Goal: Task Accomplishment & Management: Use online tool/utility

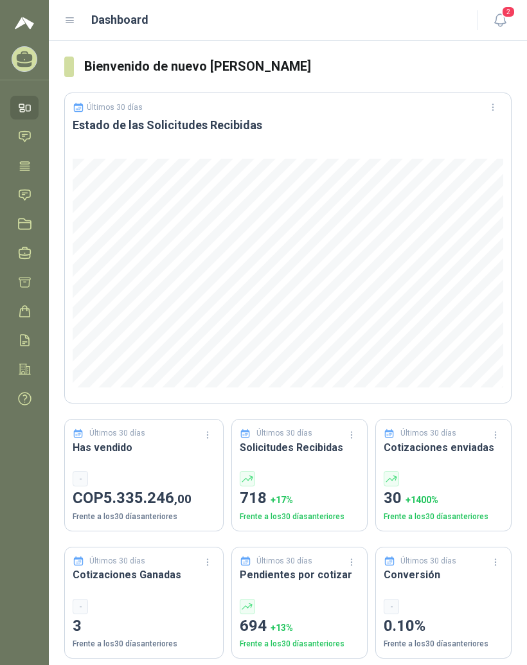
click at [71, 19] on icon at bounding box center [70, 21] width 12 height 12
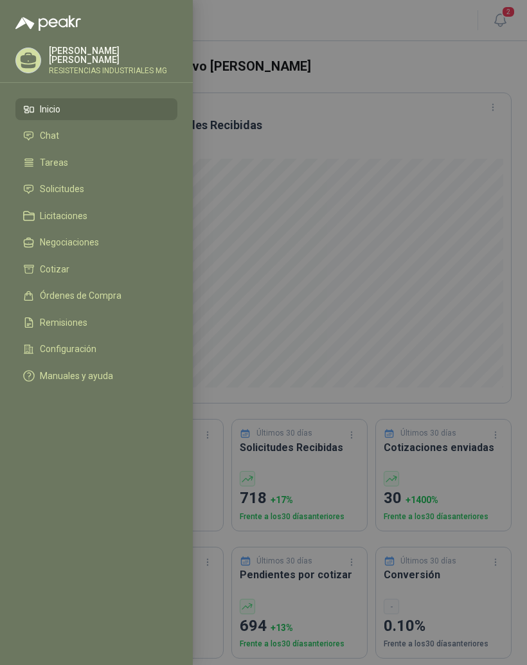
click at [124, 188] on li "Solicitudes" at bounding box center [96, 190] width 147 height 12
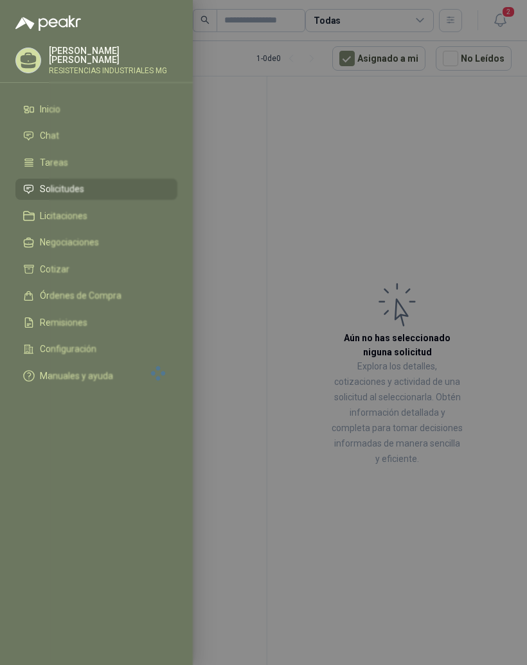
click at [461, 158] on div at bounding box center [263, 332] width 527 height 665
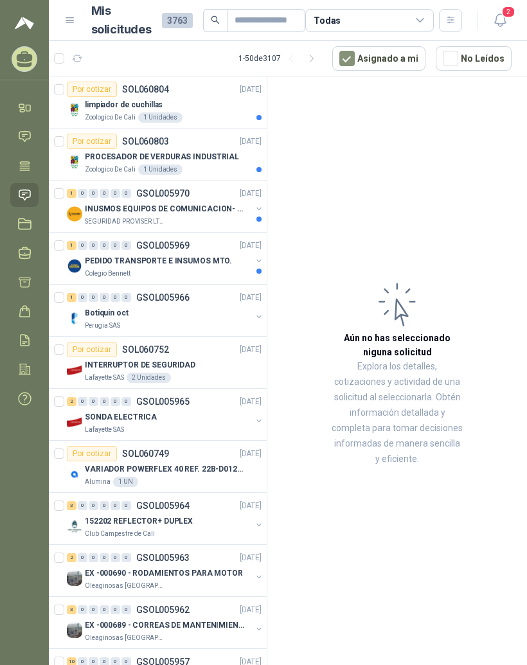
click at [216, 111] on div "limpiador de cuchillas" at bounding box center [173, 104] width 177 height 15
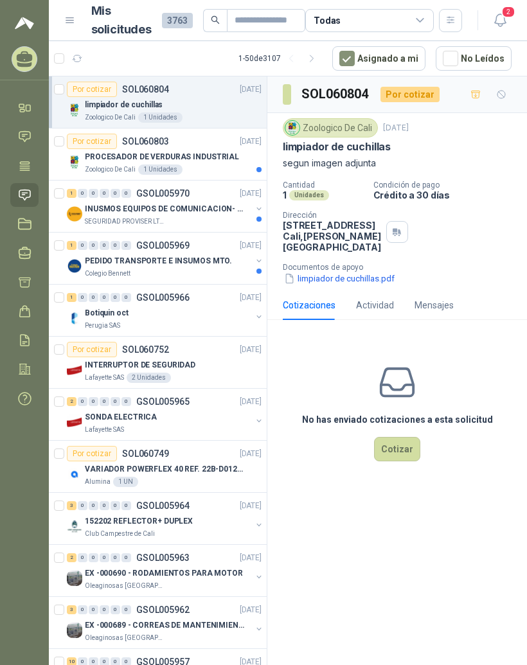
click at [240, 158] on div "PROCESADOR DE VERDURAS INDUSTRIAL" at bounding box center [173, 156] width 177 height 15
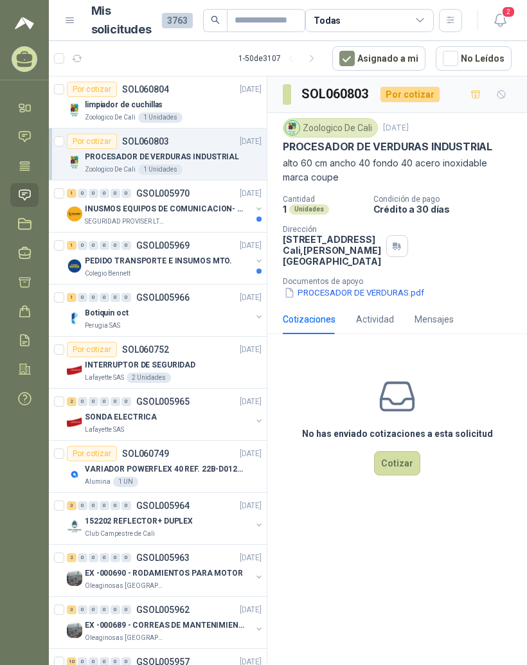
click at [227, 210] on p "INUSMOS EQUIPOS DE COMUNICACION- DGP 8550" at bounding box center [165, 209] width 160 height 12
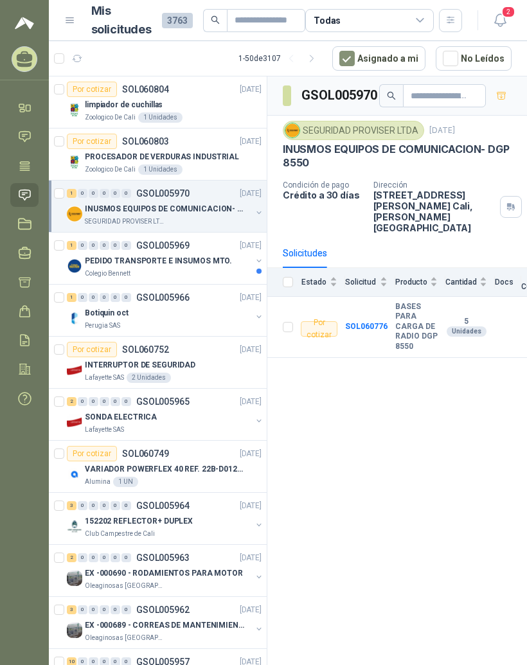
click at [205, 266] on p "PEDIDO TRANSPORTE E INSUMOS MTO." at bounding box center [158, 261] width 147 height 12
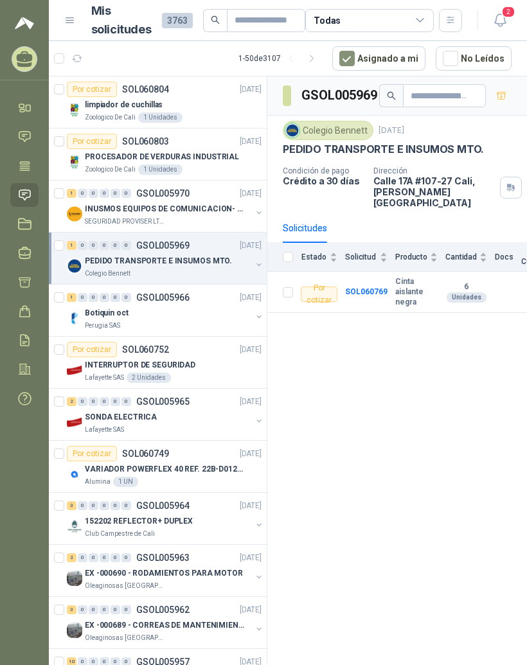
scroll to position [16, 0]
click at [213, 290] on div "1 0 0 0 0 0 GSOL005966 14/10/25" at bounding box center [165, 297] width 197 height 15
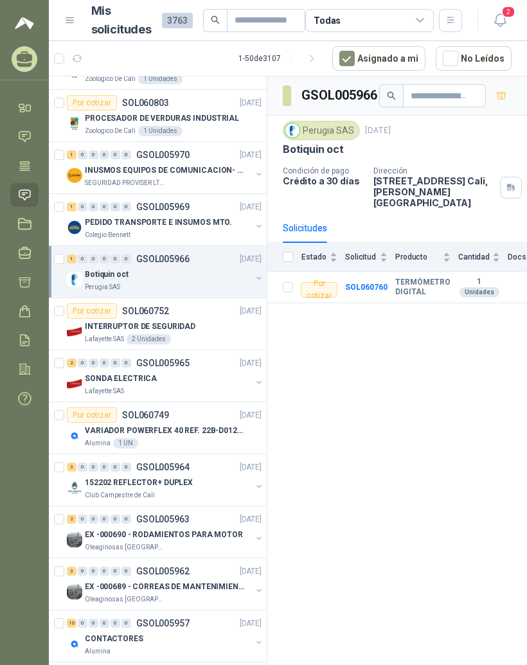
scroll to position [39, 0]
click at [194, 318] on div "INTERRUPTOR DE SEGURIDAD" at bounding box center [173, 325] width 177 height 15
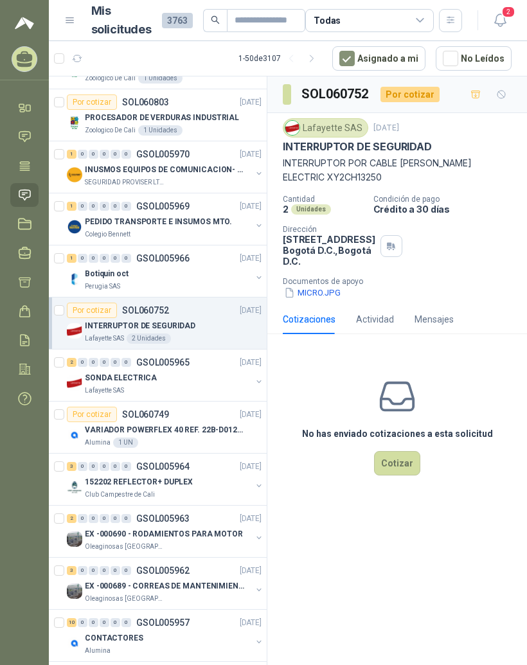
click at [325, 299] on button "MICRO.JPG" at bounding box center [312, 292] width 59 height 13
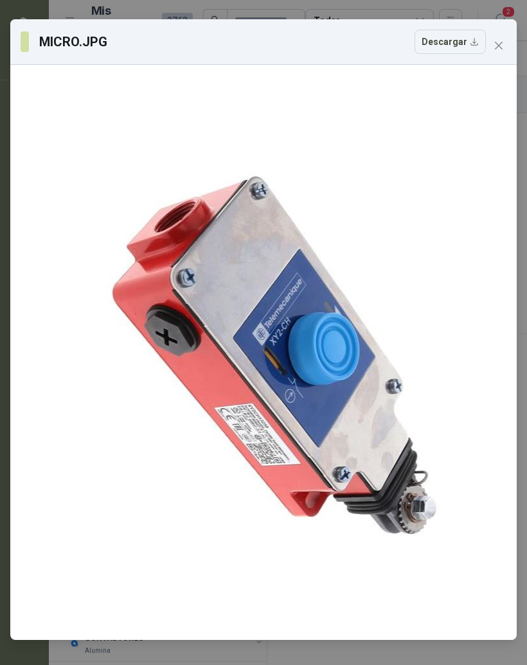
click at [503, 43] on icon "close" at bounding box center [499, 45] width 10 height 10
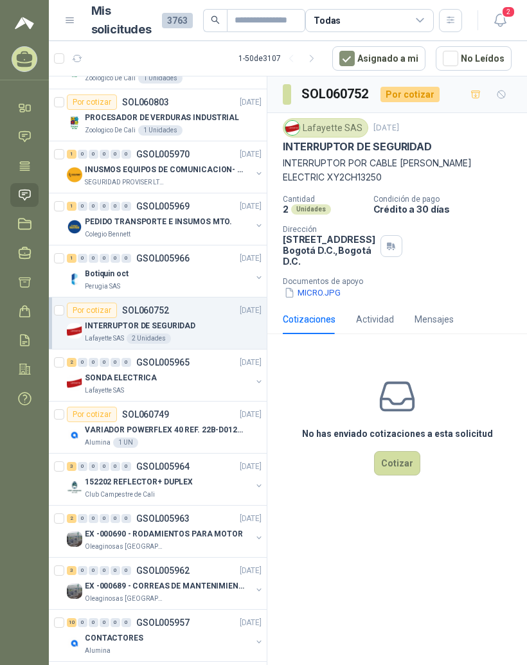
click at [176, 370] on div "SONDA ELECTRICA" at bounding box center [168, 377] width 166 height 15
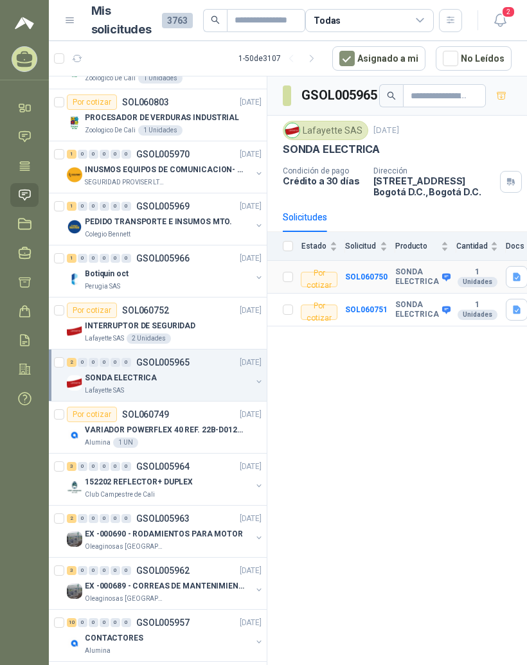
click at [408, 267] on b "SONDA ELECTRICA" at bounding box center [417, 277] width 44 height 20
click at [395, 267] on b "SONDA ELECTRICA" at bounding box center [417, 277] width 44 height 20
click at [418, 269] on b "SONDA ELECTRICA" at bounding box center [417, 277] width 44 height 20
click at [384, 272] on b "SOL060750" at bounding box center [366, 276] width 42 height 9
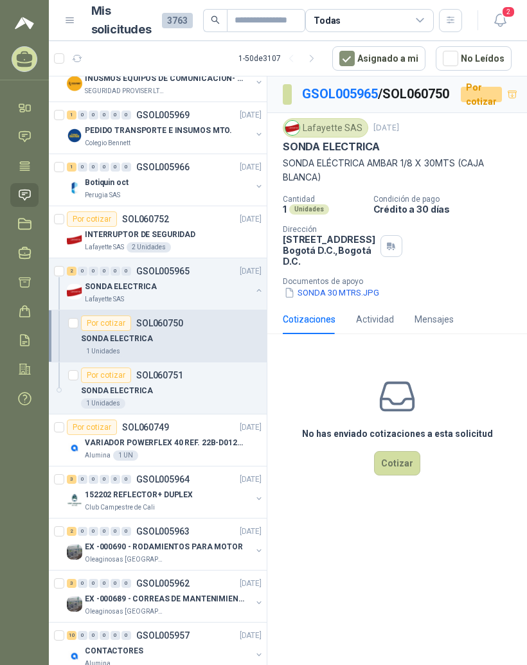
scroll to position [161, 0]
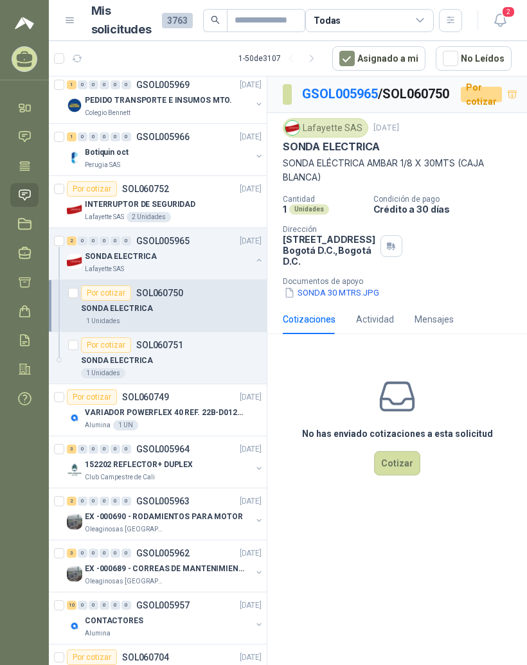
click at [208, 442] on div "3 0 0 0 0 0 GSOL005964 [DATE]" at bounding box center [165, 449] width 197 height 15
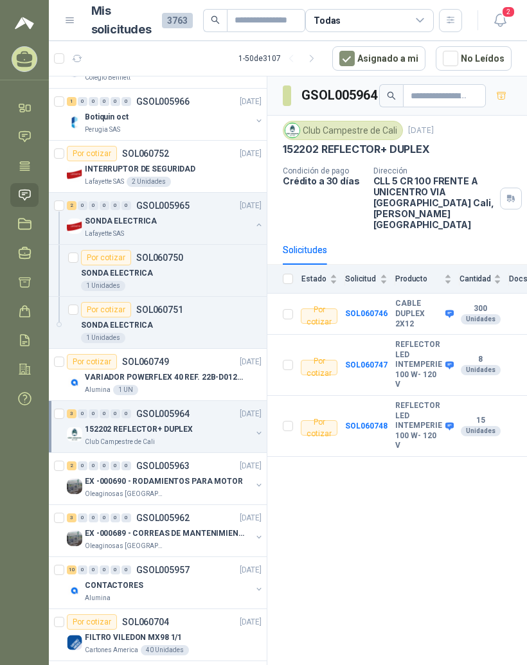
scroll to position [199, 0]
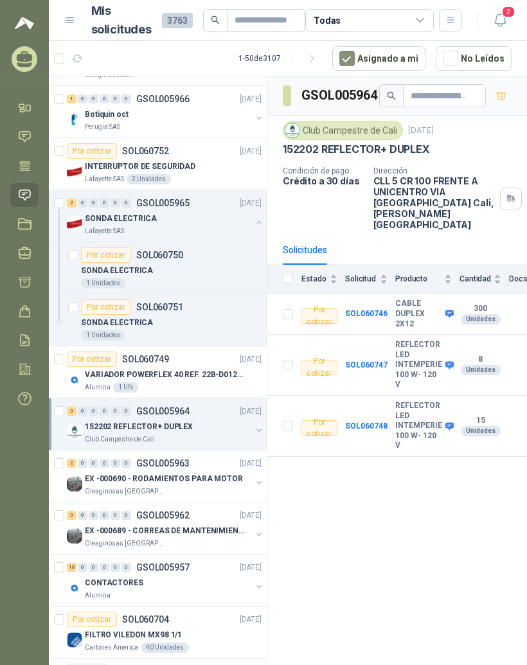
click at [203, 473] on p "EX -000690 - RODAMIENTOS PARA MOTOR" at bounding box center [164, 479] width 158 height 12
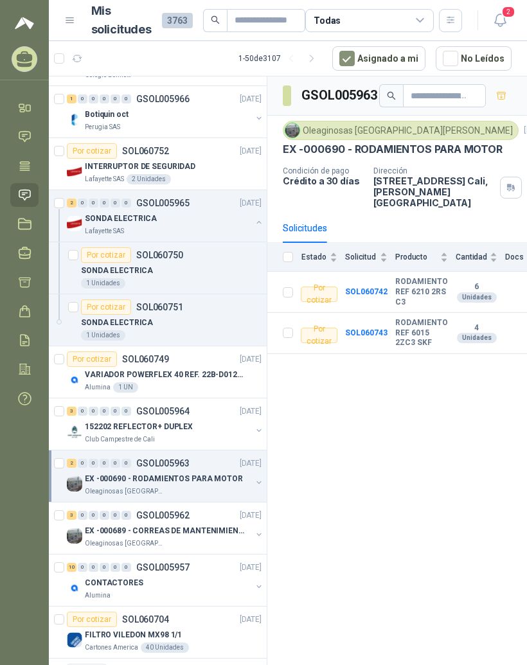
click at [213, 525] on p "EX -000689 - CORREAS DE MANTENIMIENTO" at bounding box center [165, 531] width 160 height 12
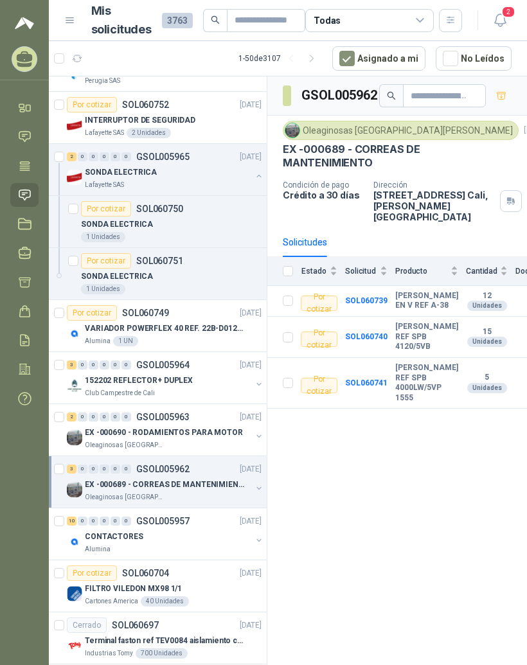
scroll to position [264, 0]
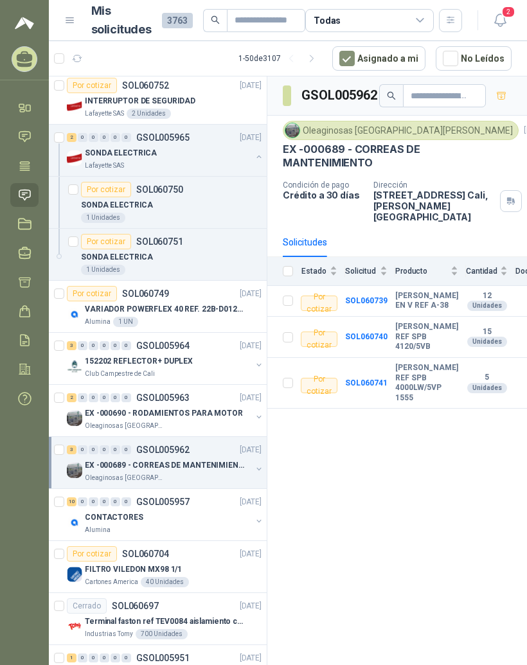
click at [200, 494] on div "10 0 0 0 0 0 GSOL005957 14/10/25" at bounding box center [165, 501] width 197 height 15
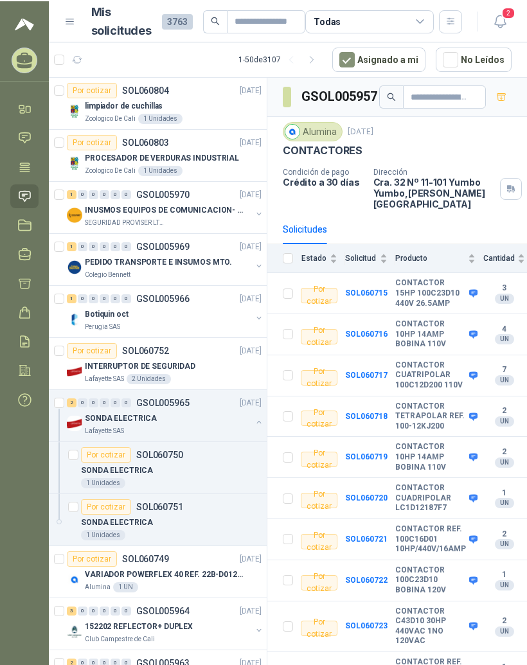
scroll to position [16, 0]
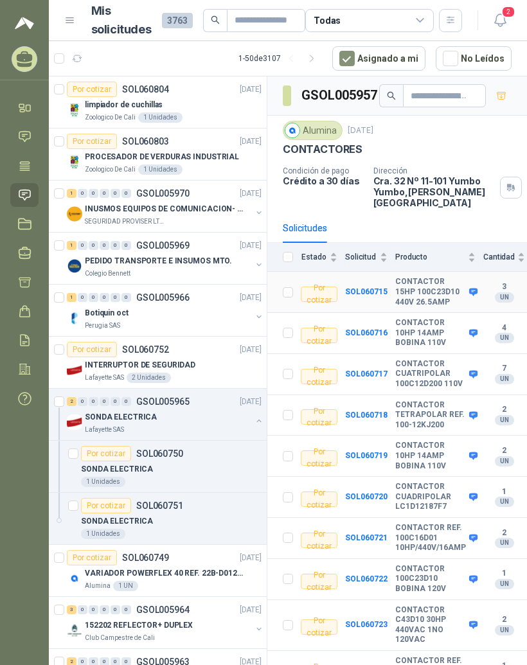
click at [420, 277] on b "CONTACTOR 15HP 100C23D10 440V 26.5AMP" at bounding box center [430, 292] width 71 height 30
click at [377, 287] on b "SOL060715" at bounding box center [366, 291] width 42 height 9
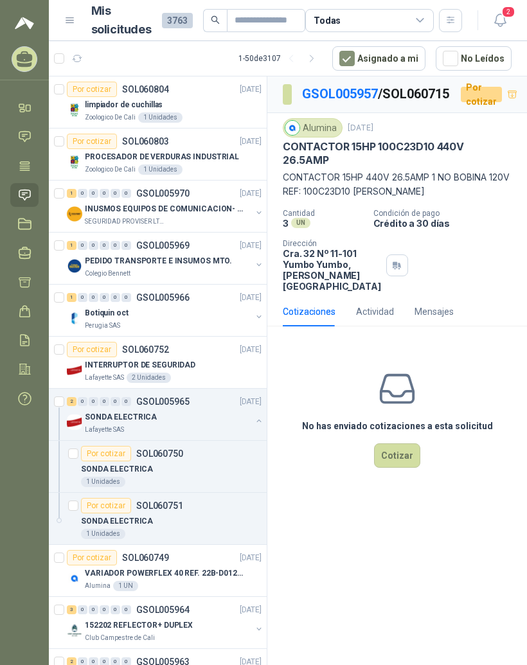
click at [197, 97] on div "limpiador de cuchillas" at bounding box center [173, 104] width 177 height 15
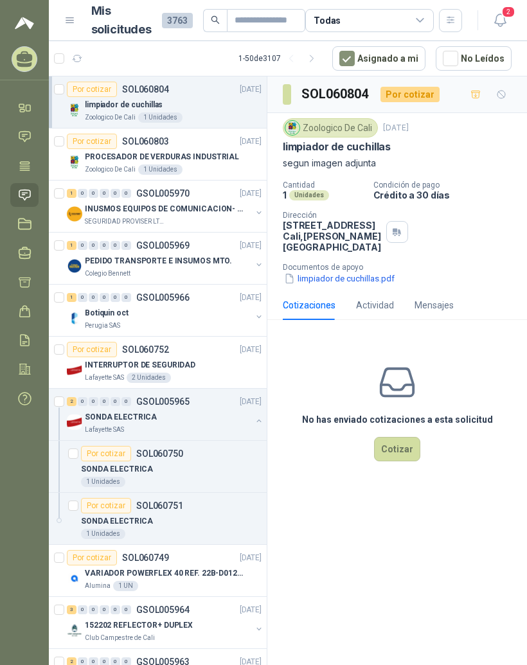
click at [198, 151] on p "PROCESADOR DE VERDURAS INDUSTRIAL" at bounding box center [162, 157] width 154 height 12
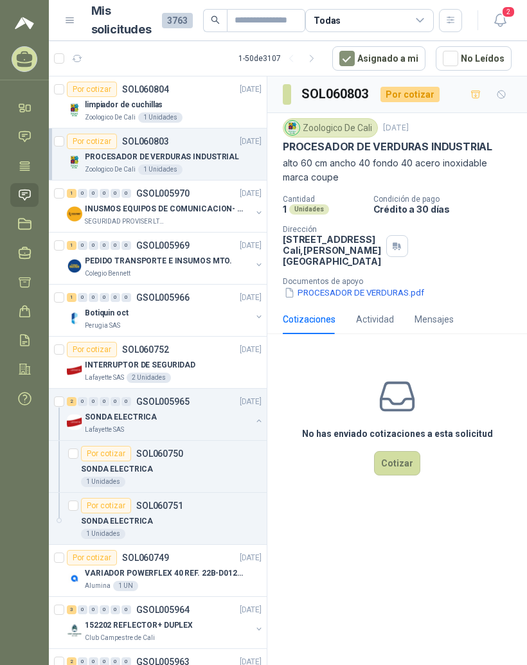
click at [220, 203] on p "INUSMOS EQUIPOS DE COMUNICACION- DGP 8550" at bounding box center [165, 209] width 160 height 12
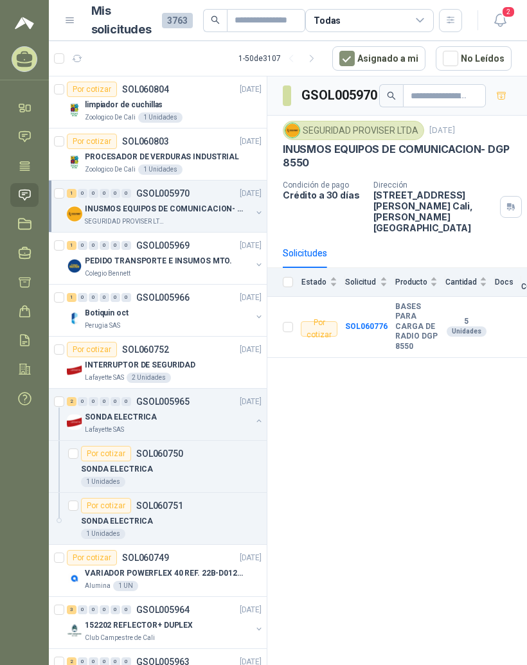
click at [208, 255] on p "PEDIDO TRANSPORTE E INSUMOS MTO." at bounding box center [158, 261] width 147 height 12
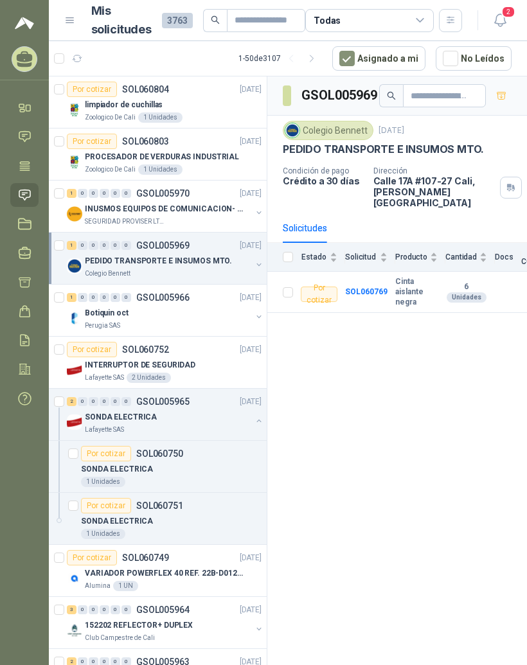
click at [213, 305] on div "Botiquin oct" at bounding box center [168, 312] width 166 height 15
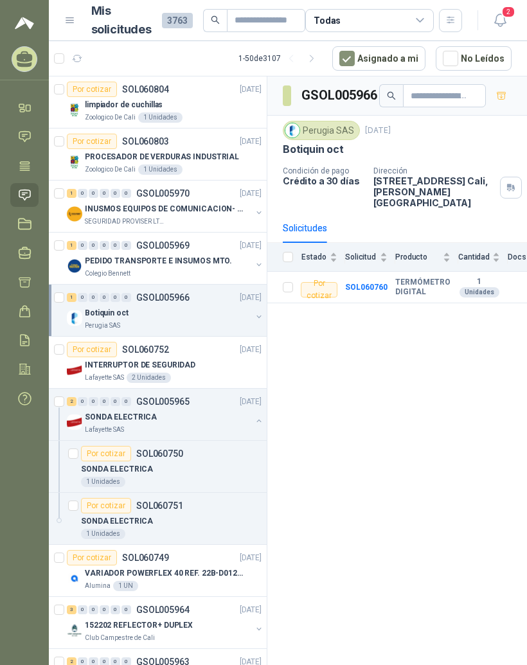
click at [210, 357] on div "INTERRUPTOR DE SEGURIDAD" at bounding box center [173, 364] width 177 height 15
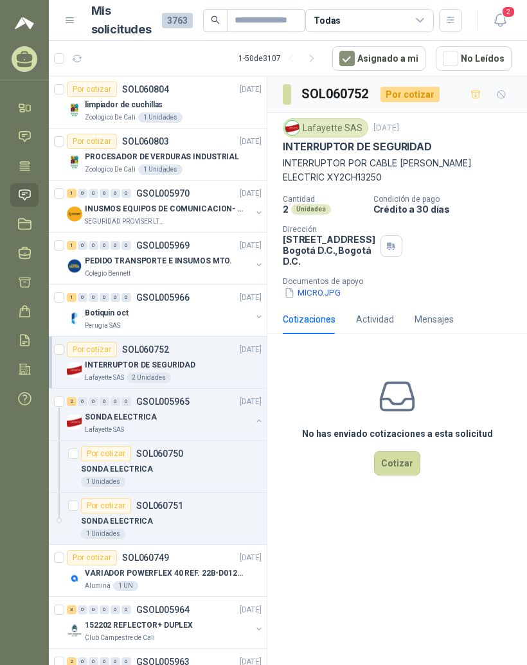
click at [333, 316] on div "Cotizaciones" at bounding box center [309, 320] width 53 height 30
click at [326, 299] on button "MICRO.JPG" at bounding box center [312, 292] width 59 height 13
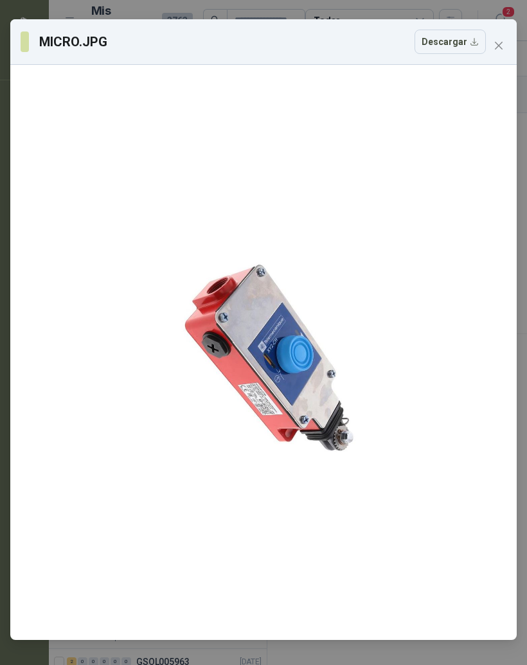
click at [499, 37] on button "Close" at bounding box center [498, 45] width 21 height 21
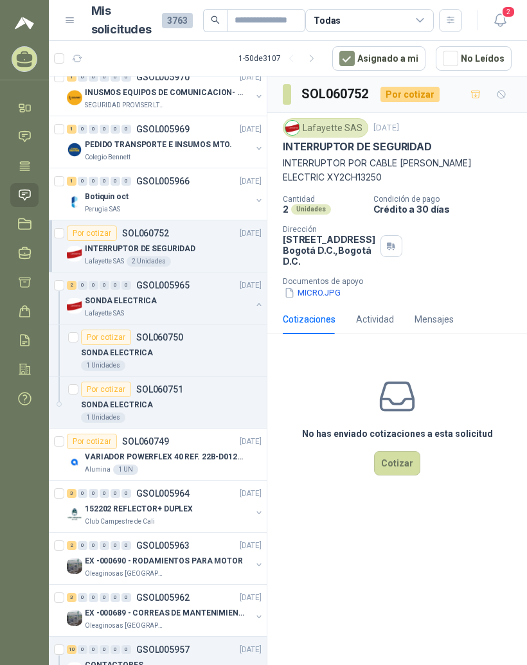
scroll to position [120, 0]
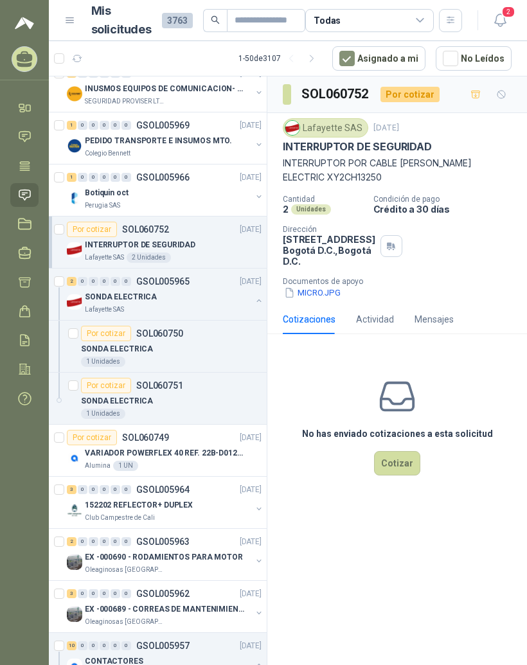
click at [211, 430] on div "Por cotizar SOL060749 14/10/25" at bounding box center [164, 437] width 195 height 15
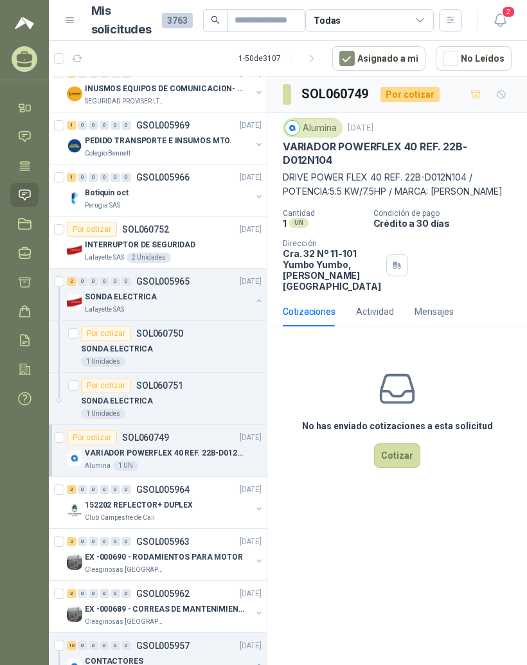
click at [493, 218] on p "Crédito a 30 días" at bounding box center [447, 223] width 148 height 11
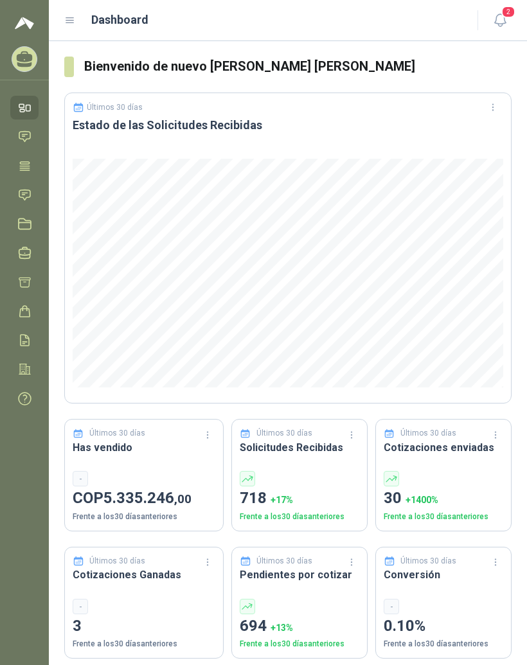
click at [72, 26] on icon at bounding box center [70, 21] width 12 height 12
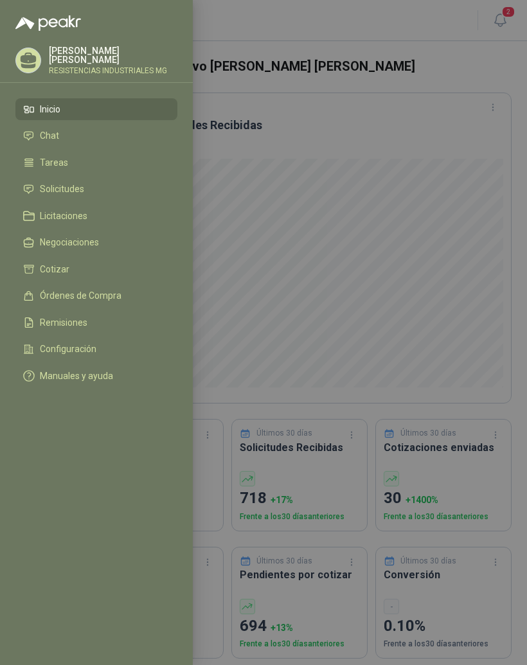
click at [99, 192] on li "Solicitudes" at bounding box center [96, 190] width 147 height 12
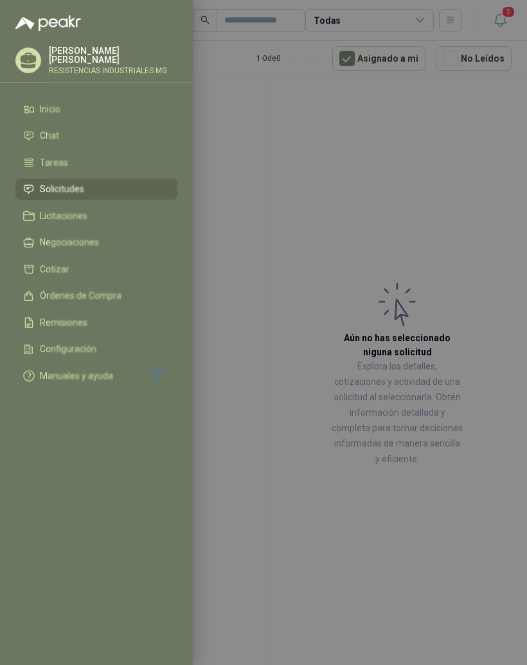
click at [416, 177] on div at bounding box center [263, 332] width 527 height 665
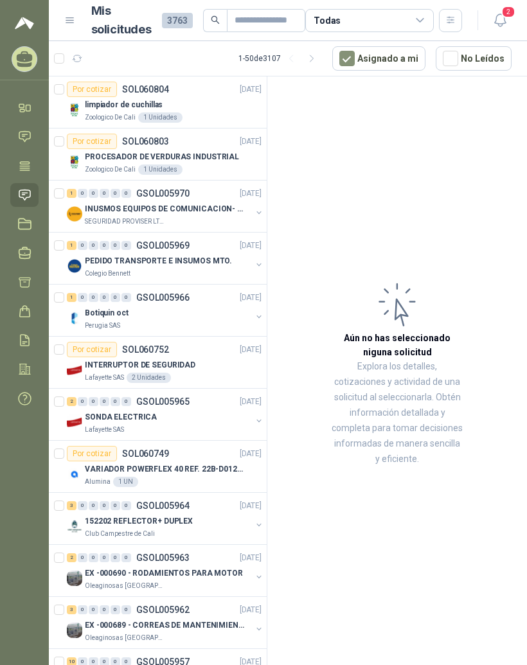
click at [240, 93] on p "[DATE]" at bounding box center [251, 90] width 22 height 12
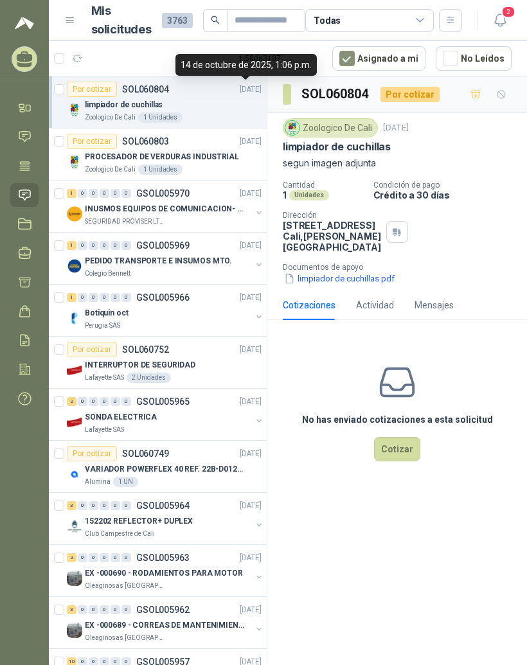
click at [224, 173] on div "Zoologico De Cali 1 Unidades" at bounding box center [173, 170] width 177 height 10
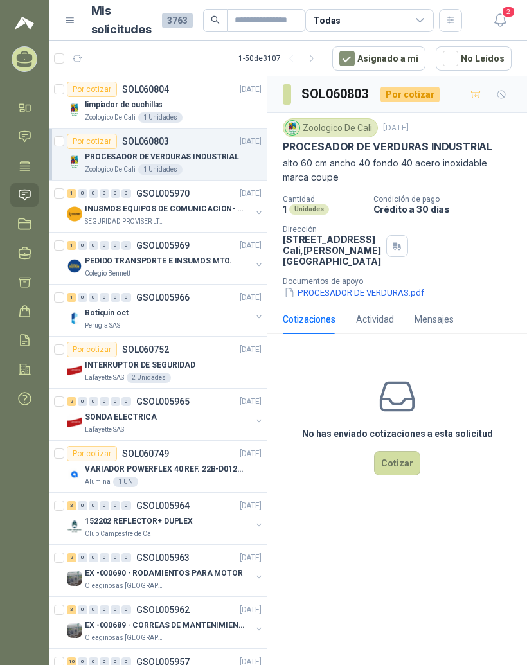
click at [217, 216] on div "INUSMOS EQUIPOS DE COMUNICACION- DGP 8550" at bounding box center [168, 208] width 166 height 15
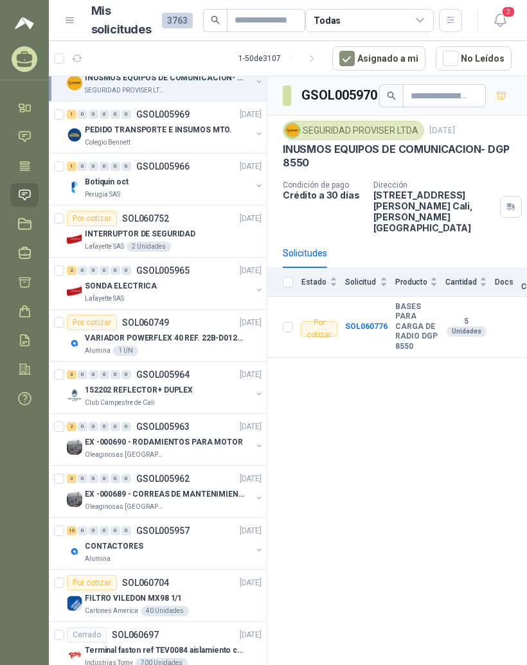
scroll to position [138, 0]
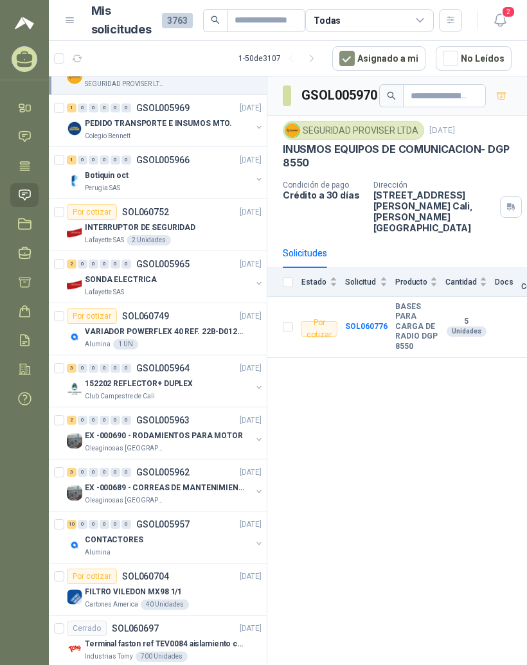
click at [240, 321] on p "[DATE]" at bounding box center [251, 316] width 22 height 12
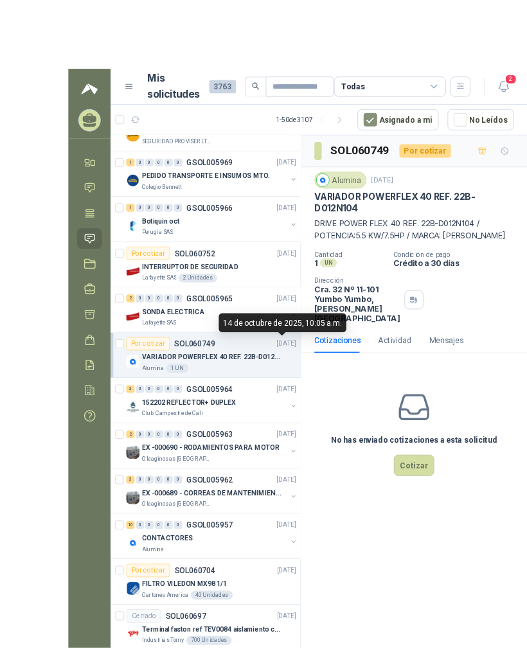
scroll to position [3, 0]
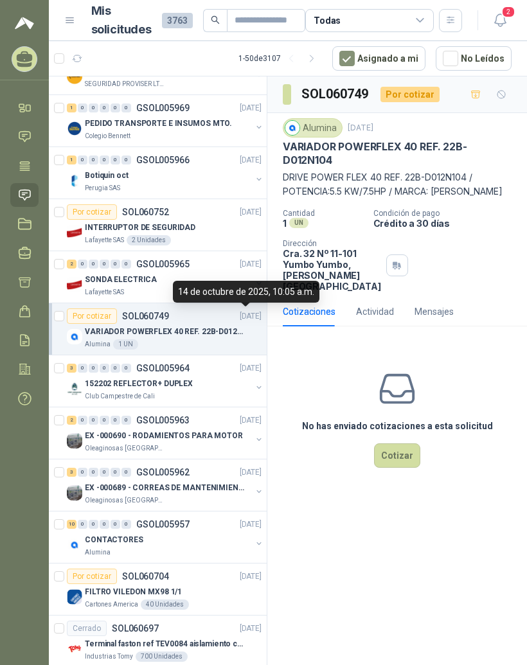
click at [402, 131] on div "Alumina [DATE]" at bounding box center [397, 127] width 229 height 19
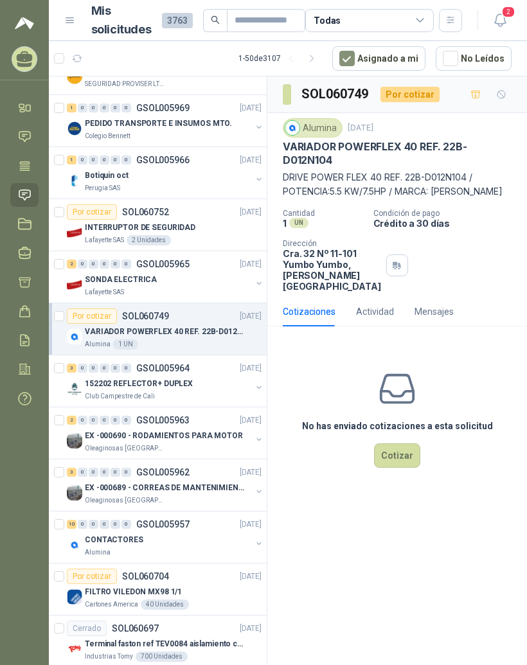
click at [411, 141] on p "VARIADOR POWERFLEX 40 REF. 22B-D012N104" at bounding box center [397, 154] width 229 height 28
click at [208, 361] on div "3 0 0 0 0 0 GSOL005964 [DATE]" at bounding box center [165, 368] width 197 height 15
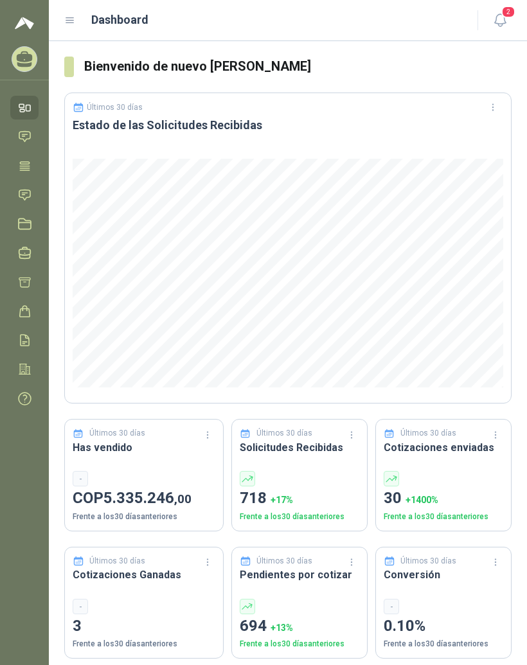
click at [70, 19] on icon at bounding box center [70, 21] width 12 height 12
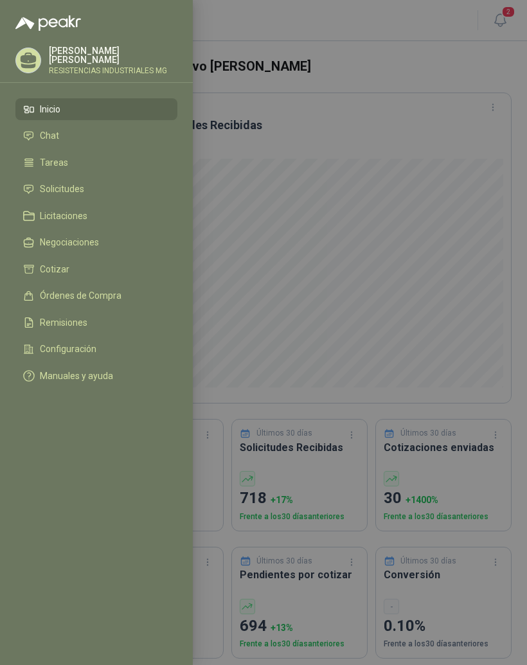
click at [75, 197] on link "Solicitudes" at bounding box center [96, 190] width 162 height 22
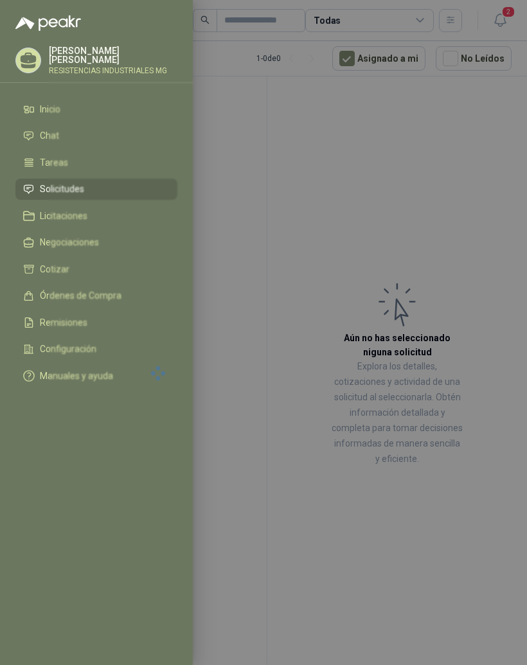
click at [450, 188] on div at bounding box center [263, 332] width 527 height 665
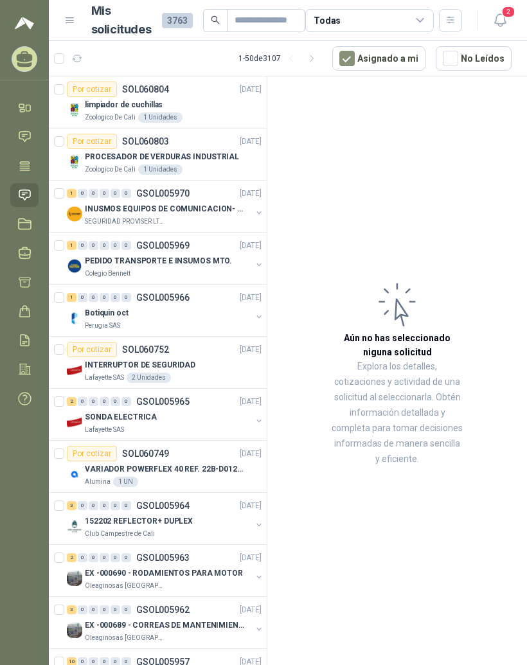
click at [240, 250] on p "[DATE]" at bounding box center [251, 246] width 22 height 12
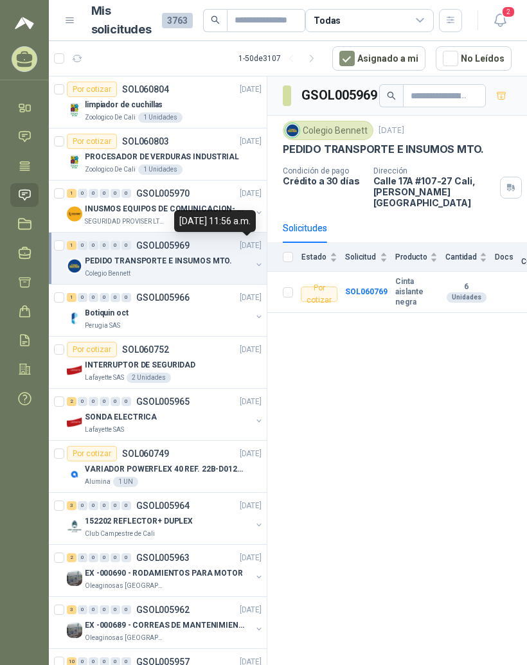
click at [156, 201] on div "INUSMOS EQUIPOS DE COMUNICACION- DGP 8550" at bounding box center [168, 208] width 166 height 15
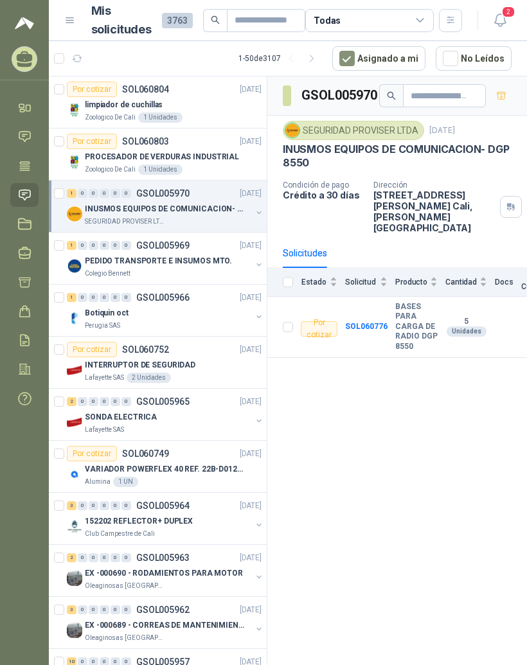
click at [197, 148] on div "Por cotizar SOL060803 14/10/25" at bounding box center [164, 141] width 195 height 15
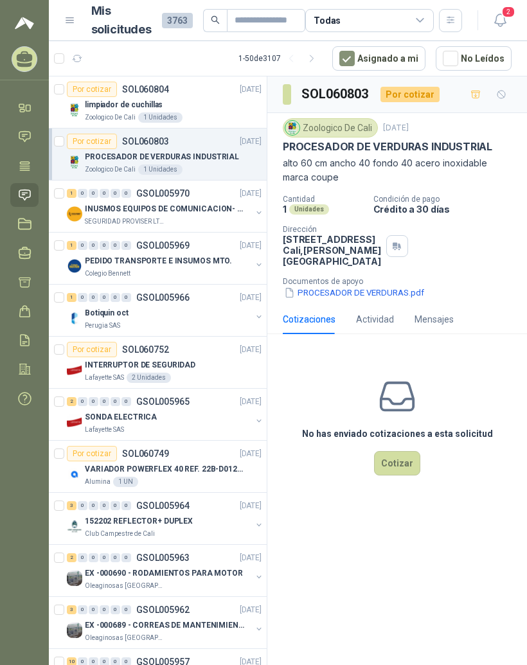
click at [201, 111] on div "limpiador de cuchillas" at bounding box center [173, 104] width 177 height 15
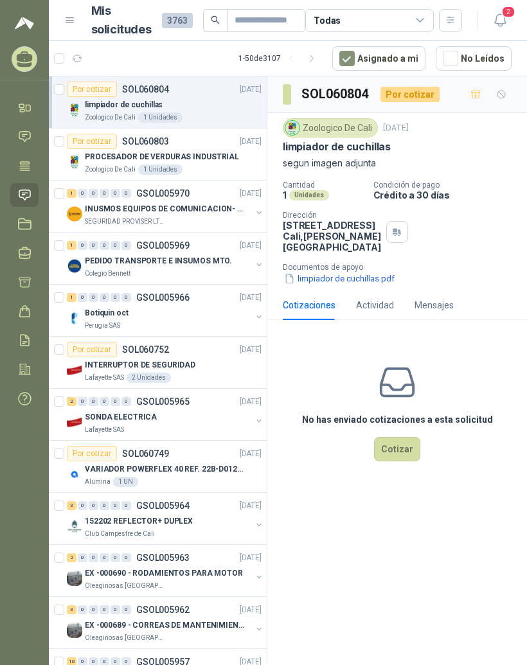
click at [224, 302] on div "1 0 0 0 0 0 GSOL005966 14/10/25" at bounding box center [165, 297] width 197 height 15
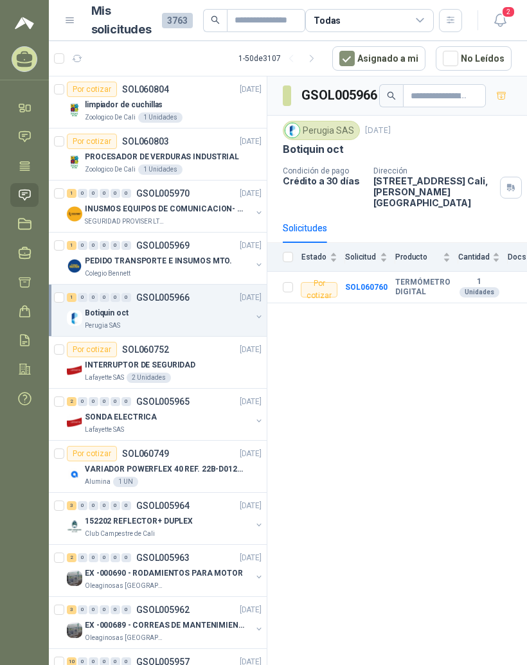
click at [208, 379] on div "Lafayette SAS 2 Unidades" at bounding box center [173, 378] width 177 height 10
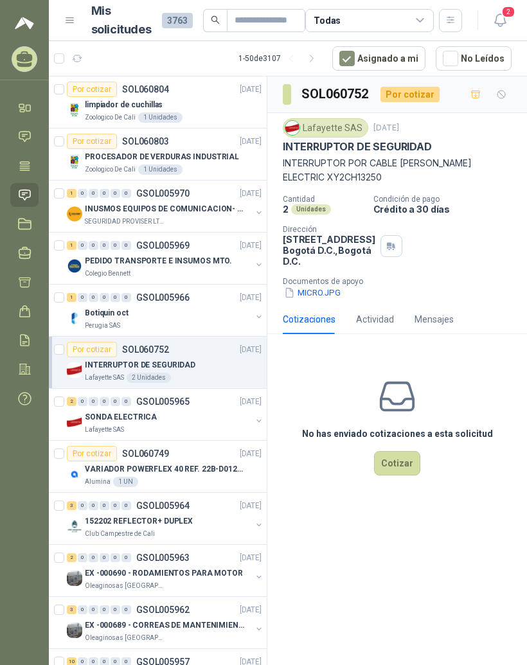
click at [404, 476] on button "Cotizar" at bounding box center [397, 463] width 46 height 24
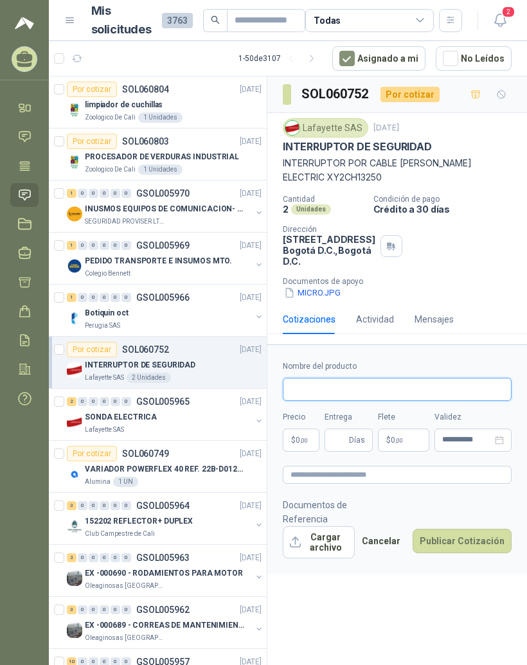
click at [364, 401] on input "Nombre del producto" at bounding box center [397, 389] width 229 height 23
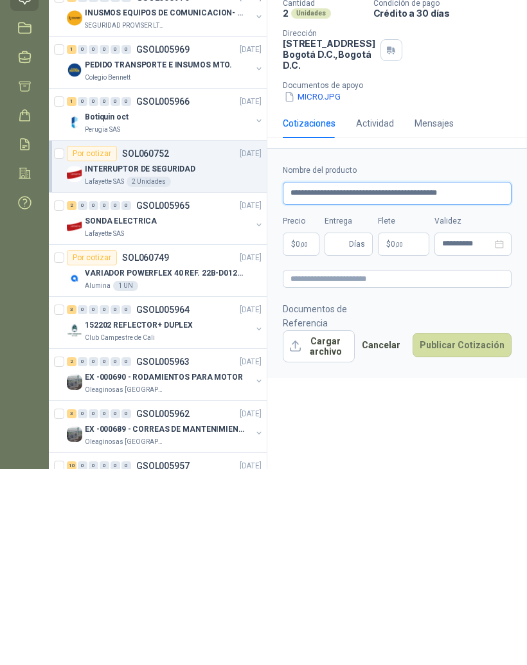
type input "**********"
click at [301, 262] on body "MANUEL JOSE GALVIS GUTIERREZ RESISTENCIAS INDUSTRIALES MG Inicio Chat Tareas So…" at bounding box center [263, 332] width 527 height 665
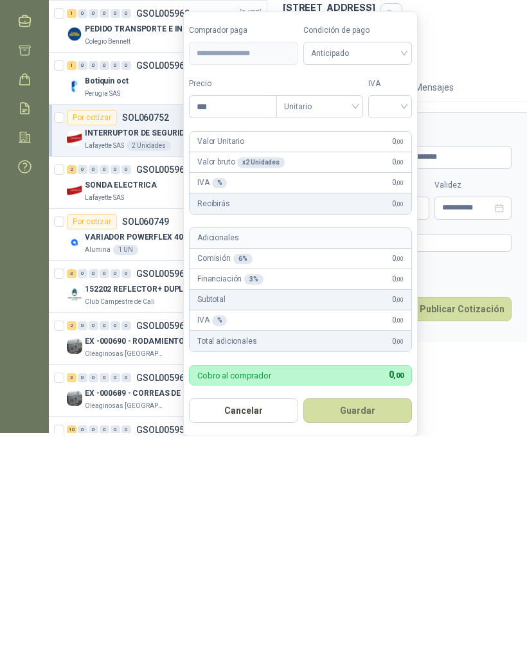
scroll to position [16, 0]
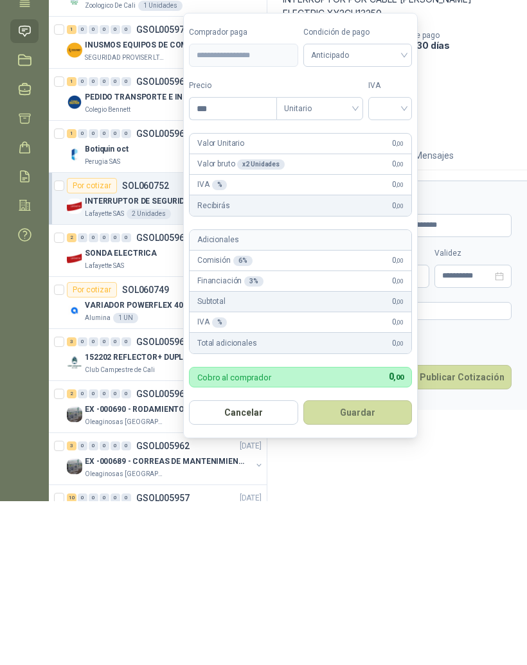
click at [487, 195] on div "Cantidad 2 Unidades Condición de pago Crédito a 30 días Dirección Calle 15 No. …" at bounding box center [397, 247] width 229 height 105
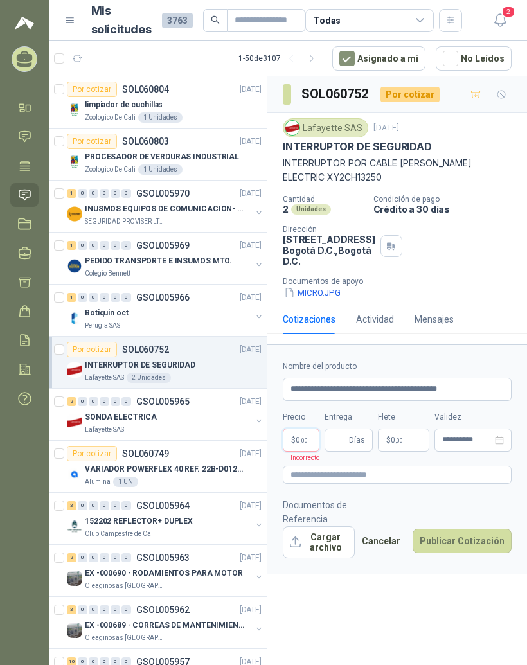
click at [298, 444] on span "0 ,00" at bounding box center [302, 440] width 12 height 8
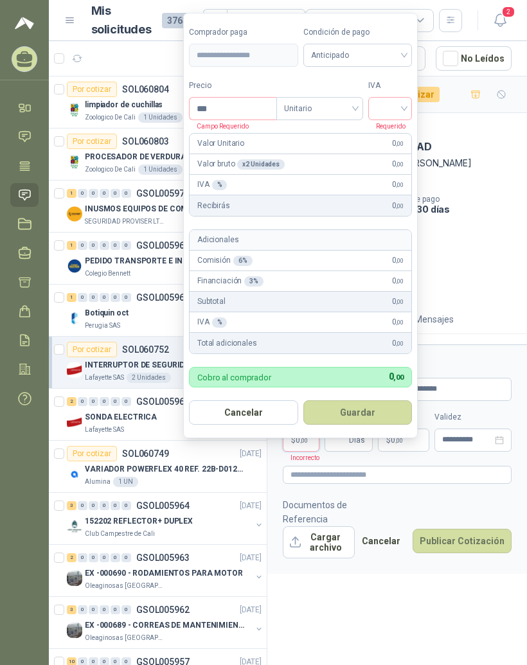
click at [393, 158] on span "0 ,00" at bounding box center [398, 164] width 12 height 12
click at [260, 159] on div "x 2 Unidades" at bounding box center [261, 164] width 48 height 10
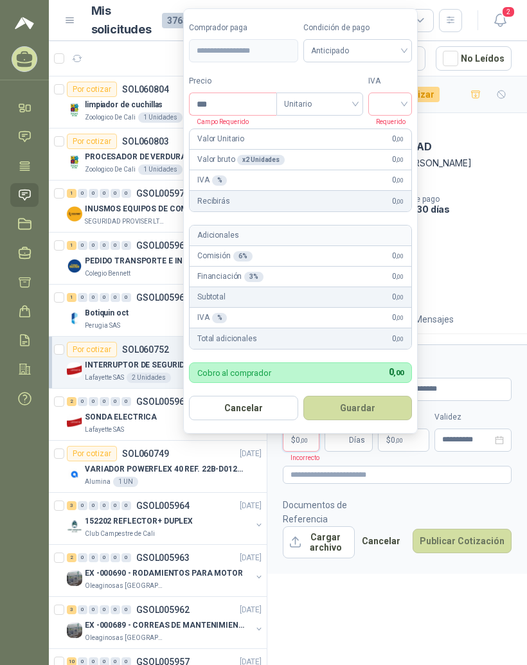
scroll to position [0, 0]
click at [250, 100] on input "***" at bounding box center [233, 104] width 87 height 22
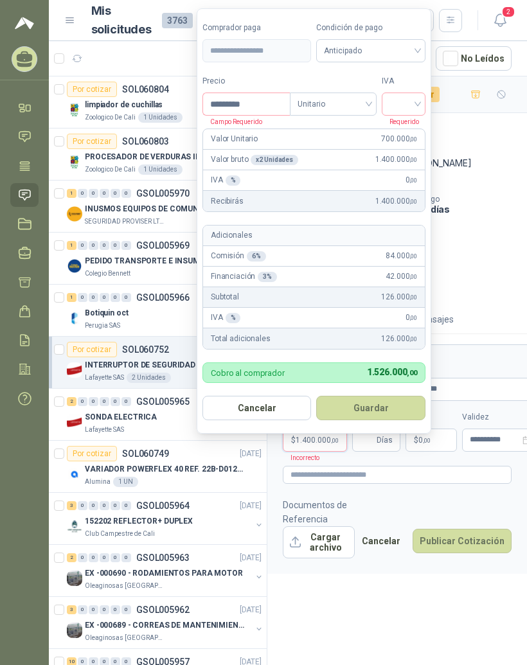
click at [418, 93] on input "search" at bounding box center [403, 102] width 28 height 19
click at [405, 130] on div "19%" at bounding box center [404, 130] width 23 height 14
click at [400, 179] on span "266.000 ,00" at bounding box center [402, 180] width 36 height 12
click at [232, 175] on div "19 %" at bounding box center [235, 180] width 23 height 10
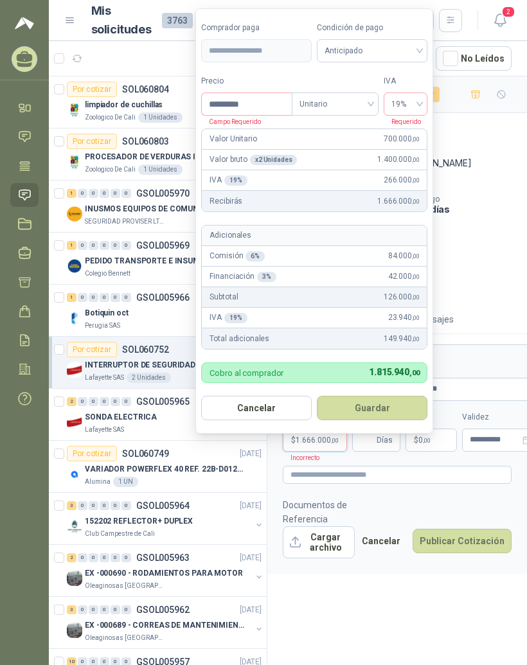
click at [211, 175] on p "IVA 19 %" at bounding box center [228, 180] width 37 height 12
click at [265, 148] on div "Valor Unitario 700.000 ,00" at bounding box center [314, 139] width 225 height 21
click at [264, 148] on div "Valor Unitario 700.000 ,00" at bounding box center [314, 139] width 225 height 21
click at [237, 150] on div "Valor bruto x 2 Unidades 1.400.000 ,00" at bounding box center [314, 160] width 225 height 21
click at [263, 157] on div "x 2 Unidades" at bounding box center [274, 160] width 48 height 10
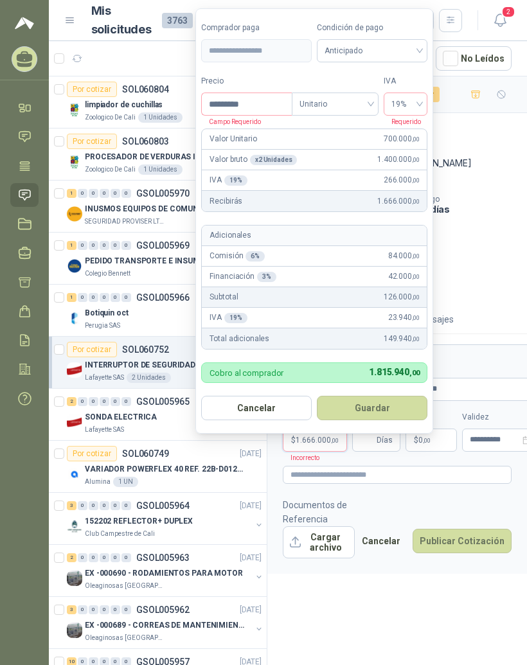
click at [413, 159] on span ",00" at bounding box center [416, 159] width 8 height 7
click at [413, 161] on span ",00" at bounding box center [416, 159] width 8 height 7
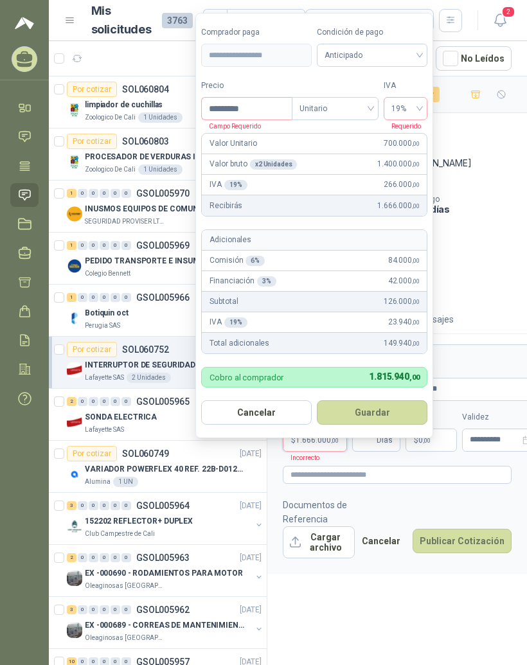
click at [274, 400] on button "Cancelar" at bounding box center [256, 412] width 111 height 24
type input "***"
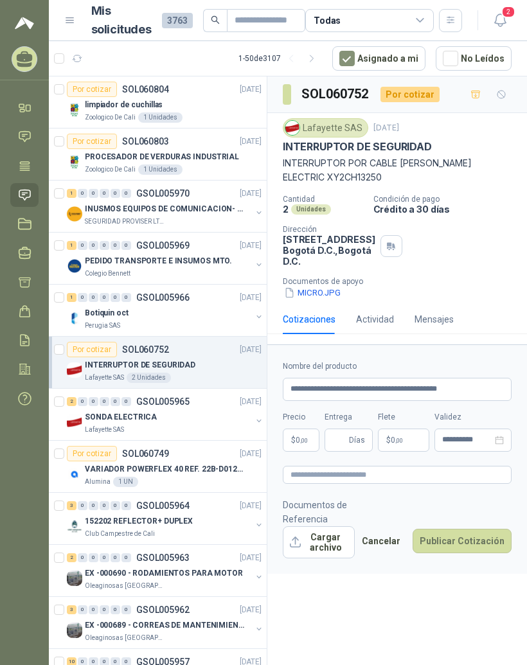
scroll to position [0, 0]
